Goal: Task Accomplishment & Management: Complete application form

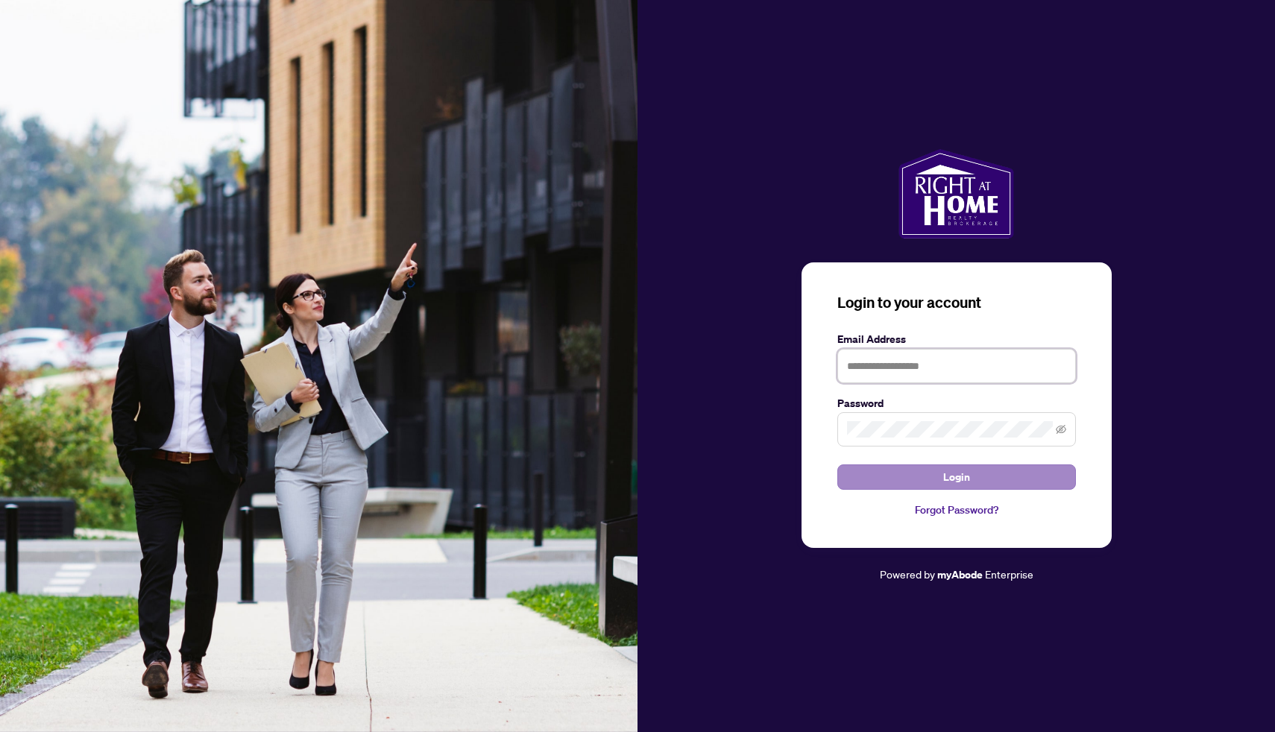
type input "**********"
click at [913, 478] on button "Login" at bounding box center [956, 476] width 239 height 25
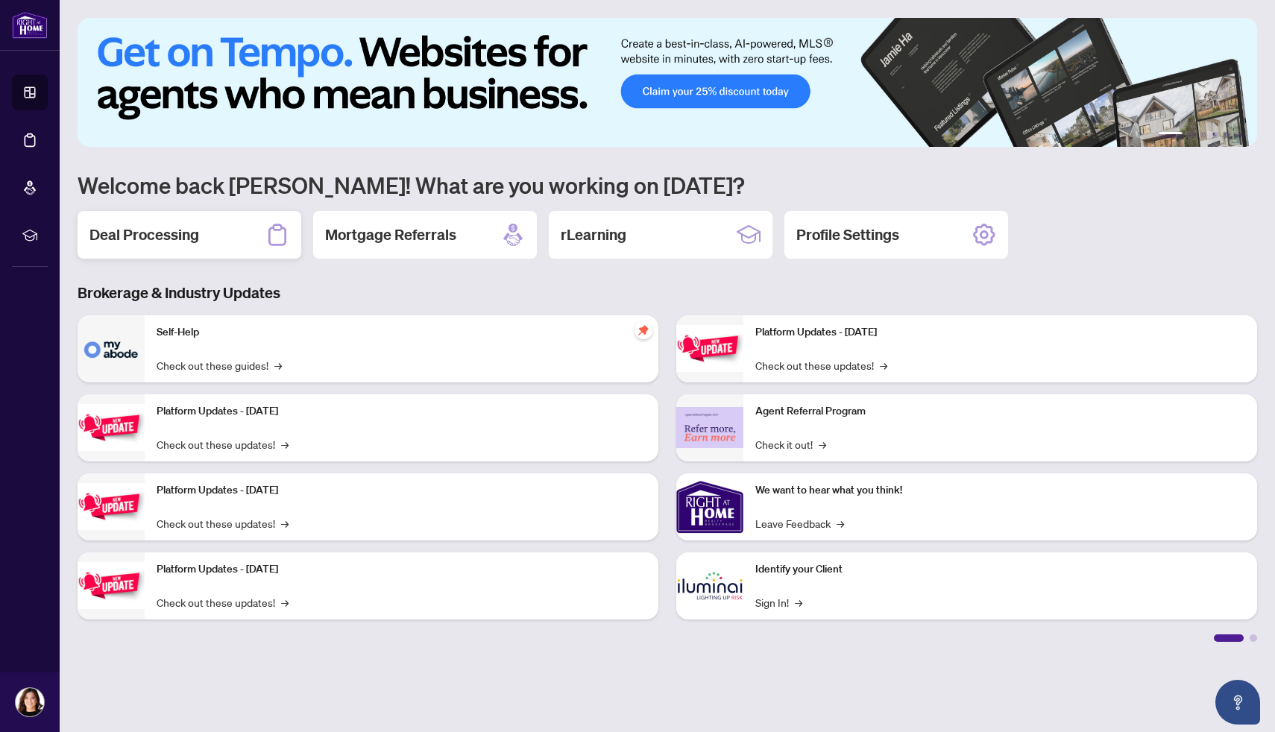
click at [198, 228] on h2 "Deal Processing" at bounding box center [144, 234] width 110 height 21
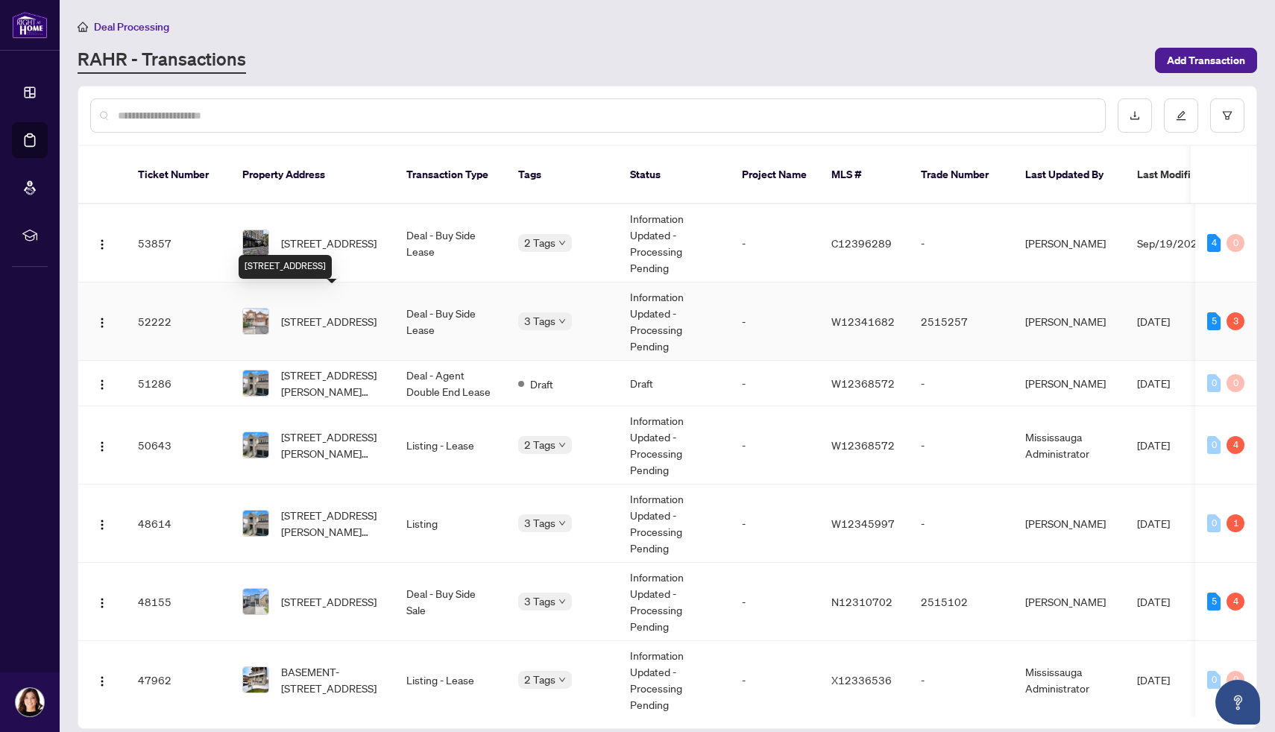
click at [297, 313] on span "[STREET_ADDRESS]" at bounding box center [328, 321] width 95 height 16
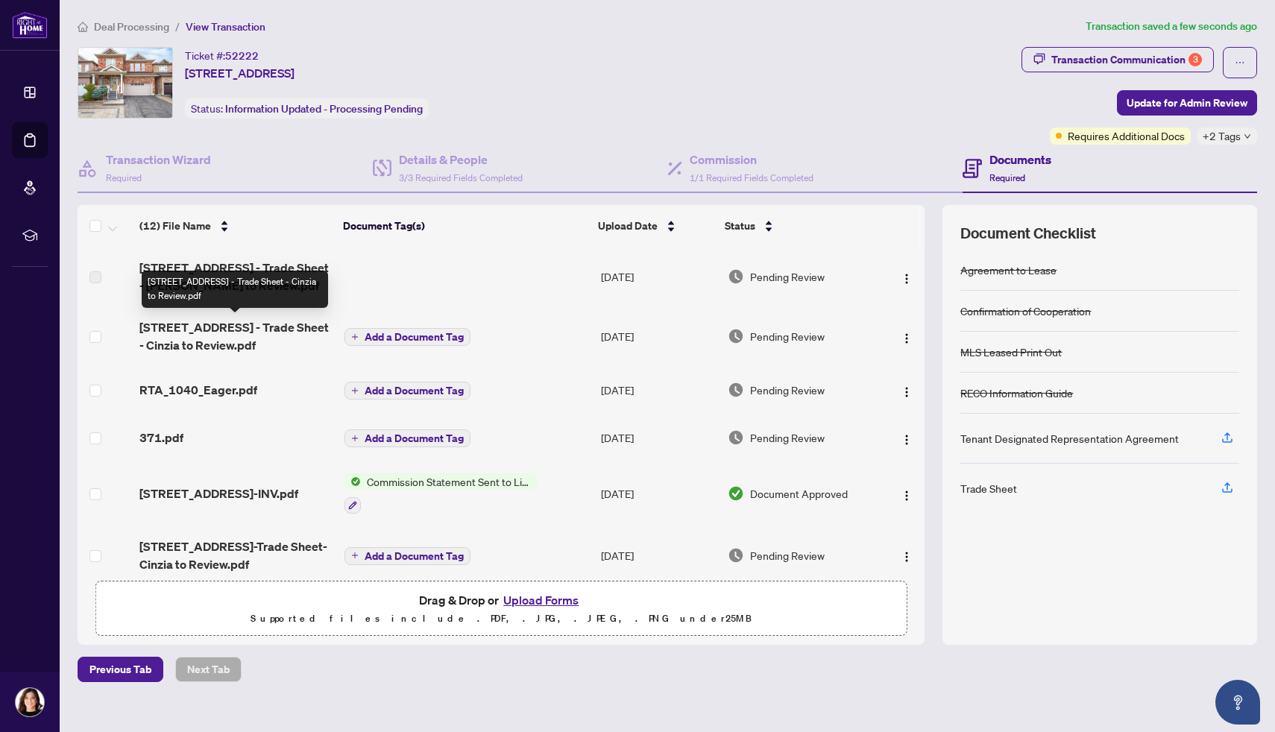
click at [203, 343] on span "[STREET_ADDRESS] - Trade Sheet - Cinzia to Review.pdf" at bounding box center [235, 336] width 193 height 36
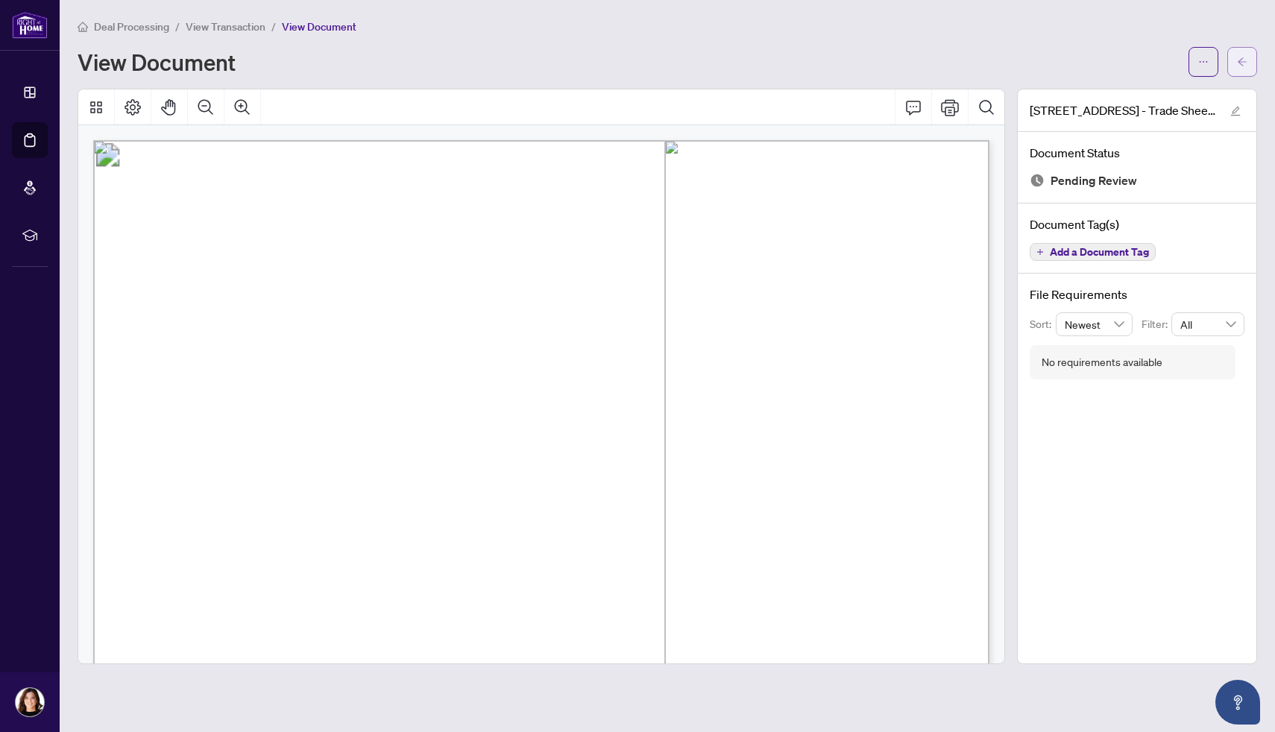
click at [1241, 58] on icon "arrow-left" at bounding box center [1242, 61] width 9 height 8
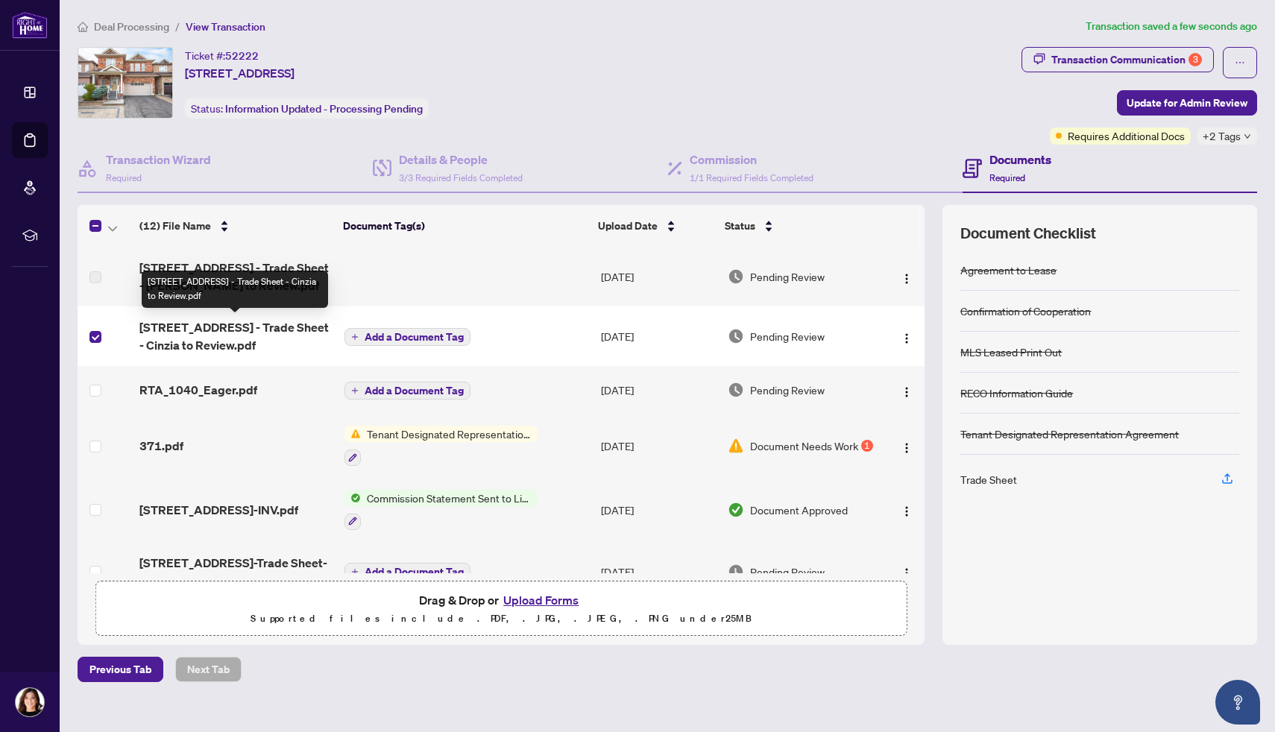
click at [175, 336] on span "[STREET_ADDRESS] - Trade Sheet - Cinzia to Review.pdf" at bounding box center [235, 336] width 193 height 36
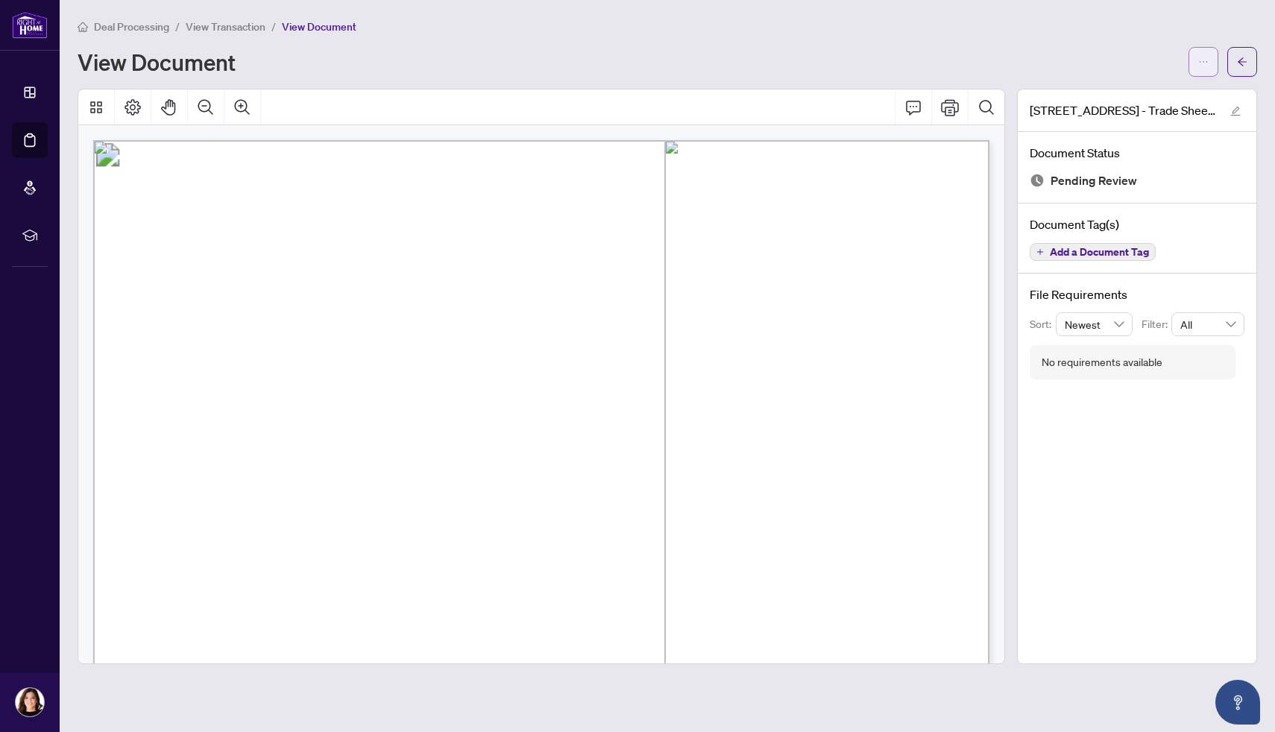
click at [1205, 63] on icon "ellipsis" at bounding box center [1203, 62] width 10 height 10
click at [1114, 98] on span "Download" at bounding box center [1149, 94] width 113 height 16
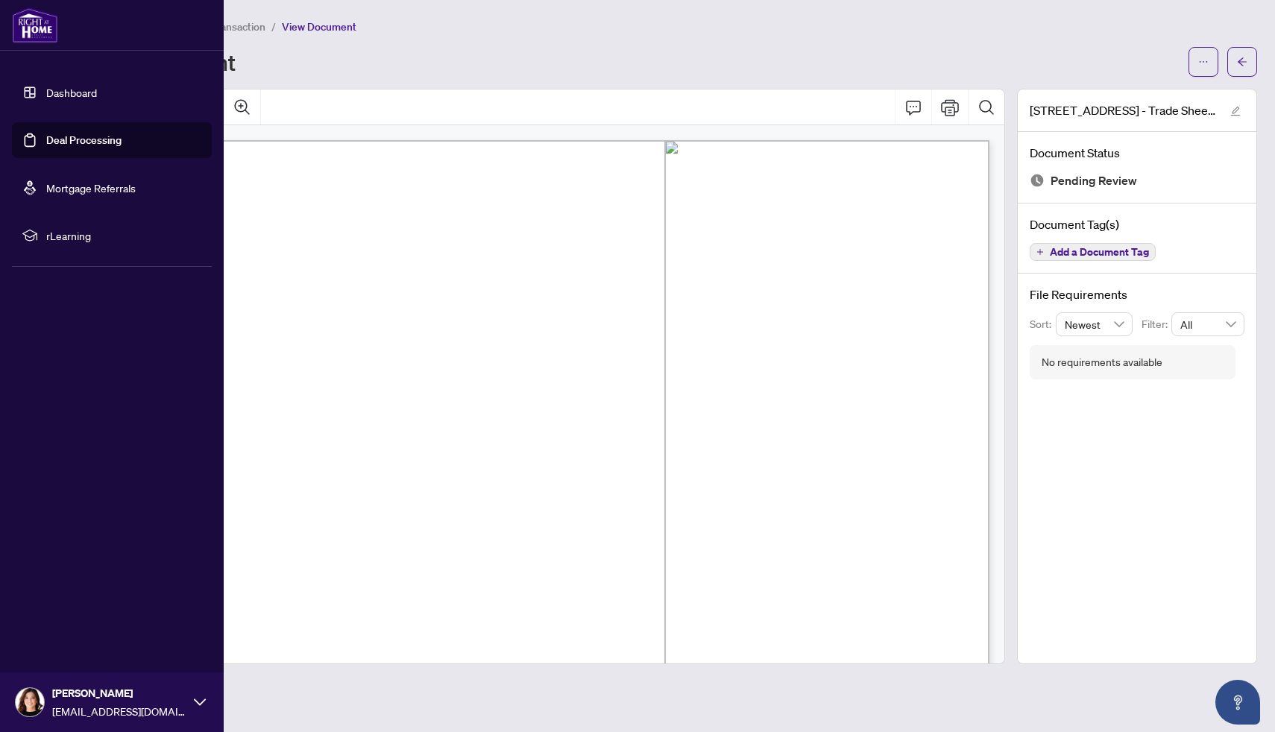
click at [72, 97] on link "Dashboard" at bounding box center [71, 92] width 51 height 13
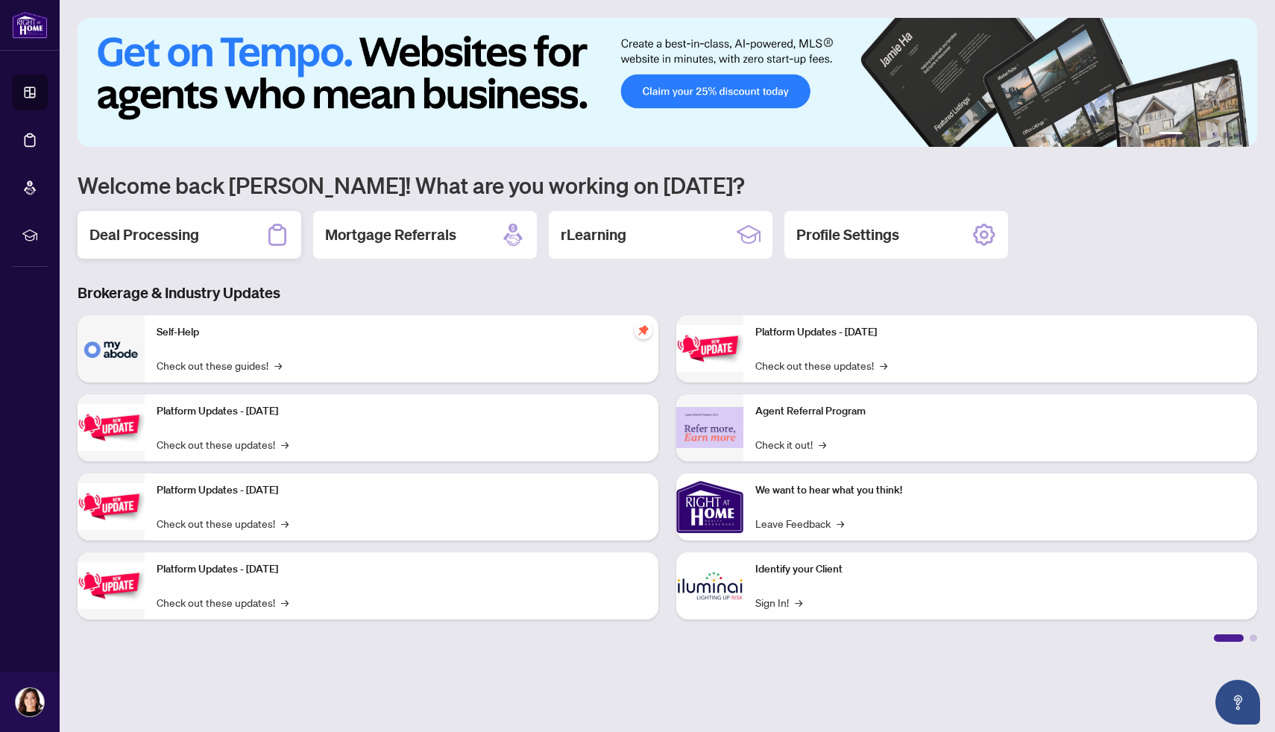
click at [178, 234] on h2 "Deal Processing" at bounding box center [144, 234] width 110 height 21
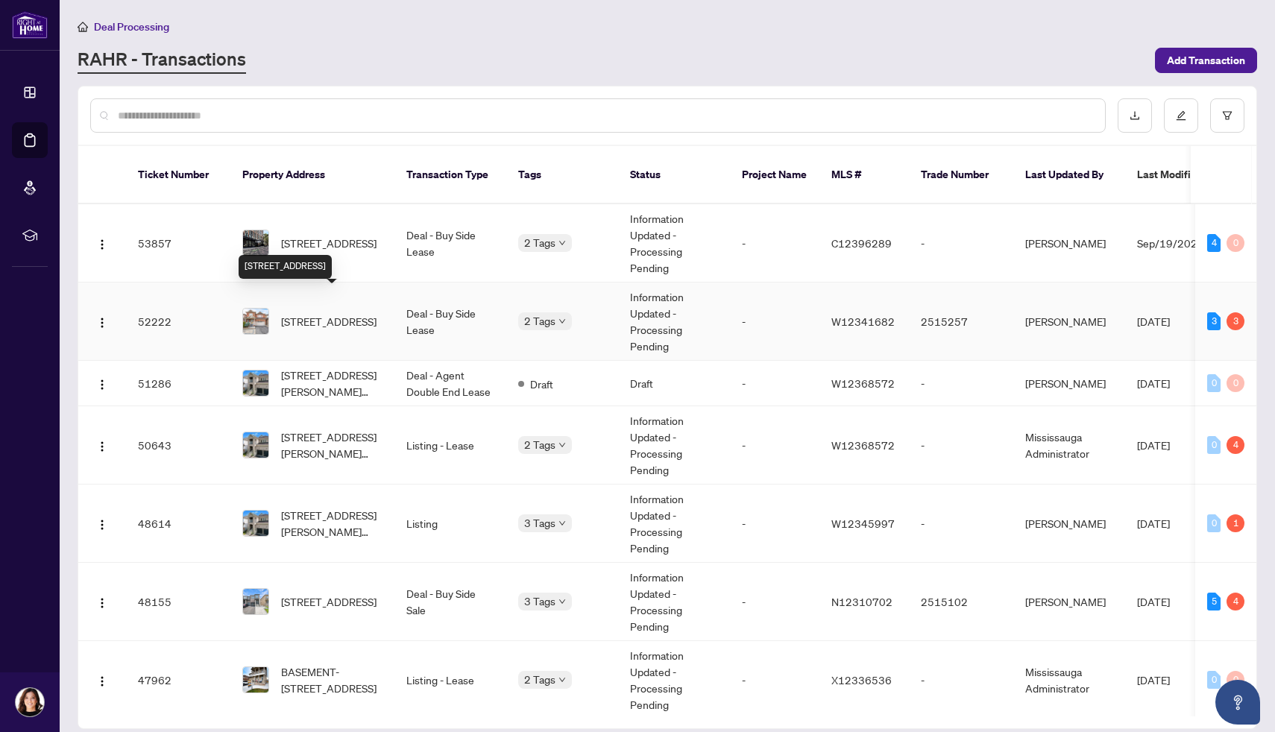
click at [309, 313] on span "[STREET_ADDRESS]" at bounding box center [328, 321] width 95 height 16
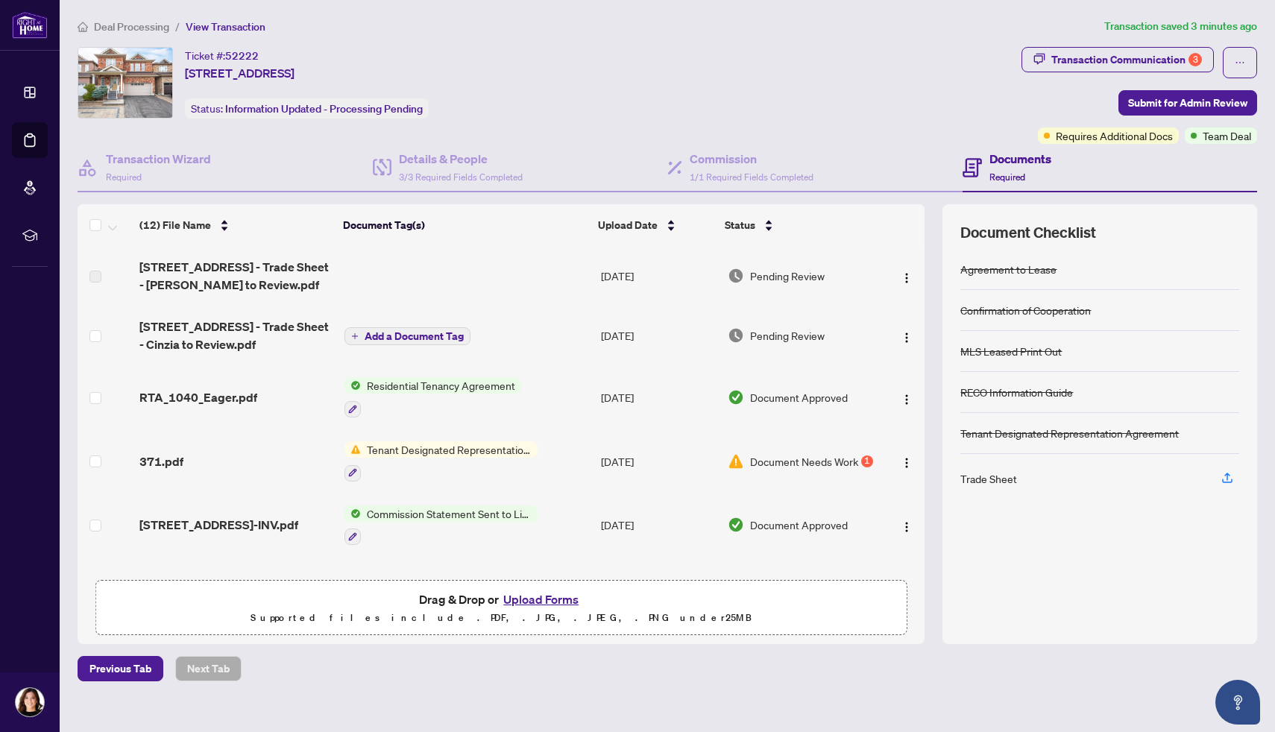
click at [561, 598] on button "Upload Forms" at bounding box center [541, 599] width 84 height 19
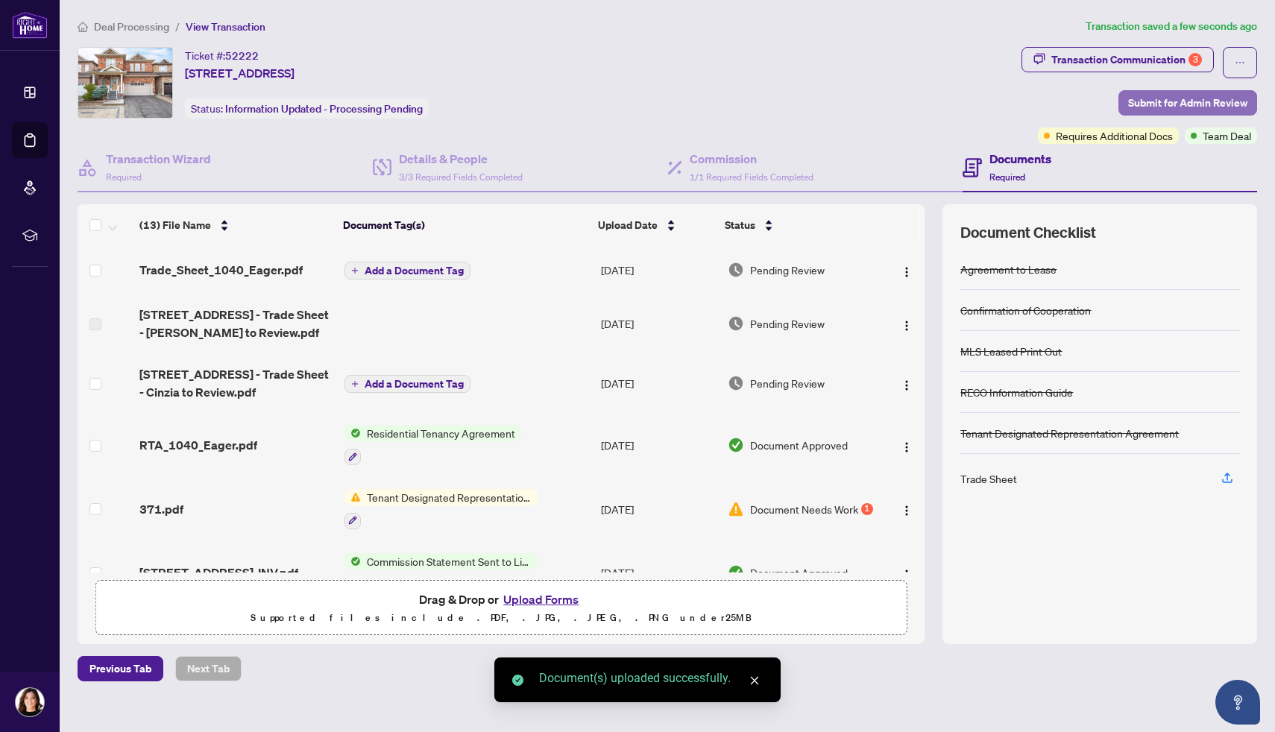
click at [1189, 101] on span "Submit for Admin Review" at bounding box center [1187, 103] width 119 height 24
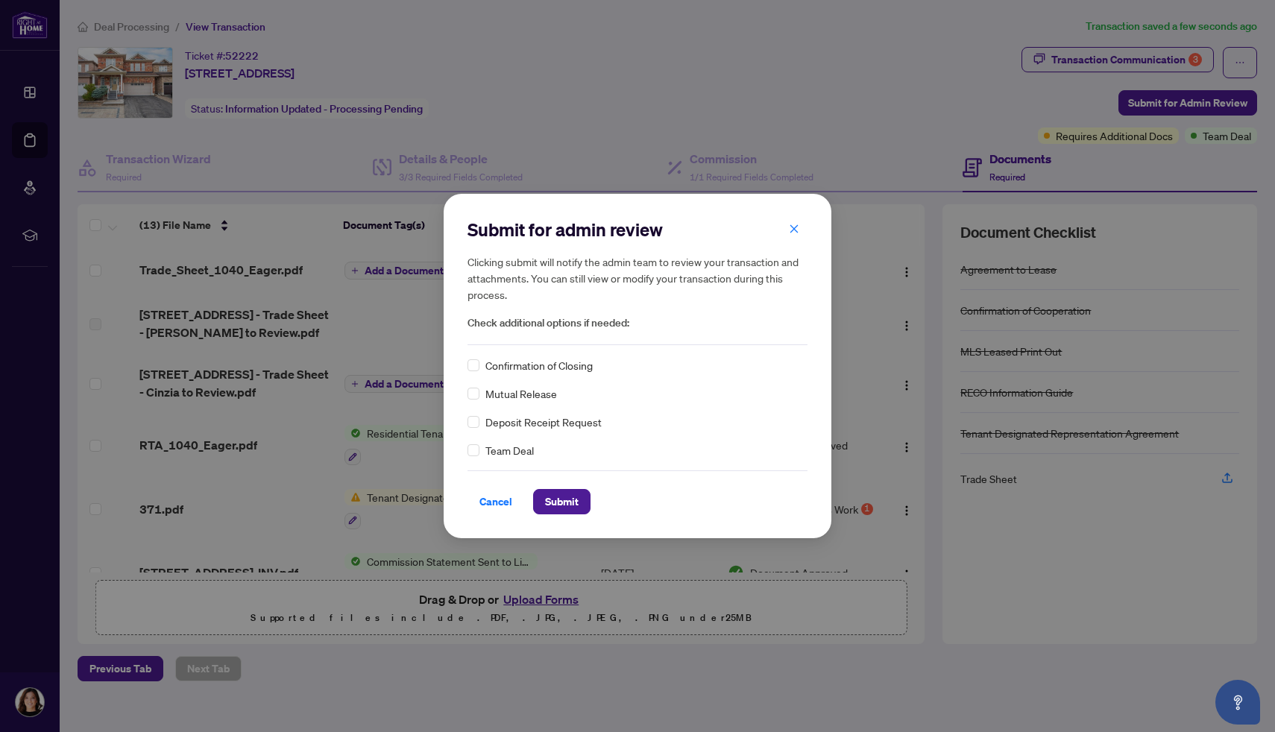
click at [480, 447] on div "Team Deal" at bounding box center [637, 450] width 340 height 16
click at [564, 497] on span "Submit" at bounding box center [562, 502] width 34 height 24
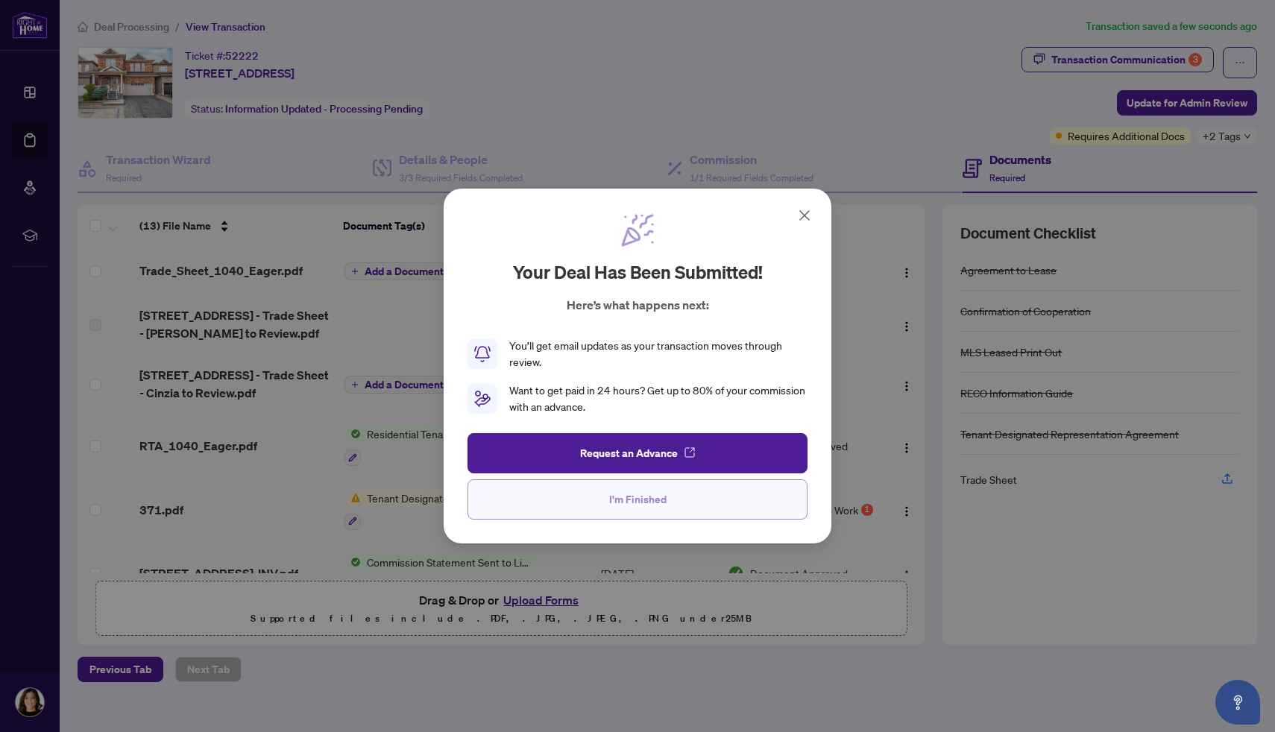
click at [641, 504] on span "I'm Finished" at bounding box center [637, 500] width 57 height 24
